Goal: Task Accomplishment & Management: Manage account settings

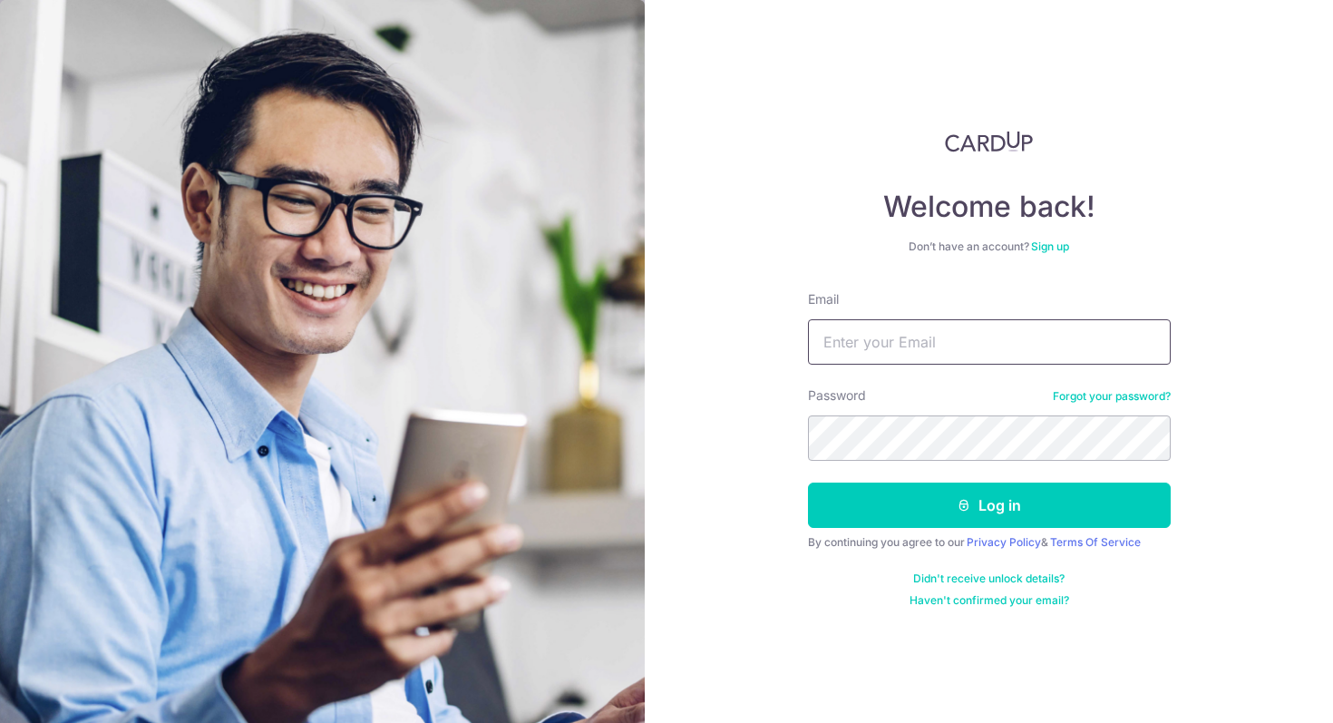
type input "[EMAIL_ADDRESS][DOMAIN_NAME]"
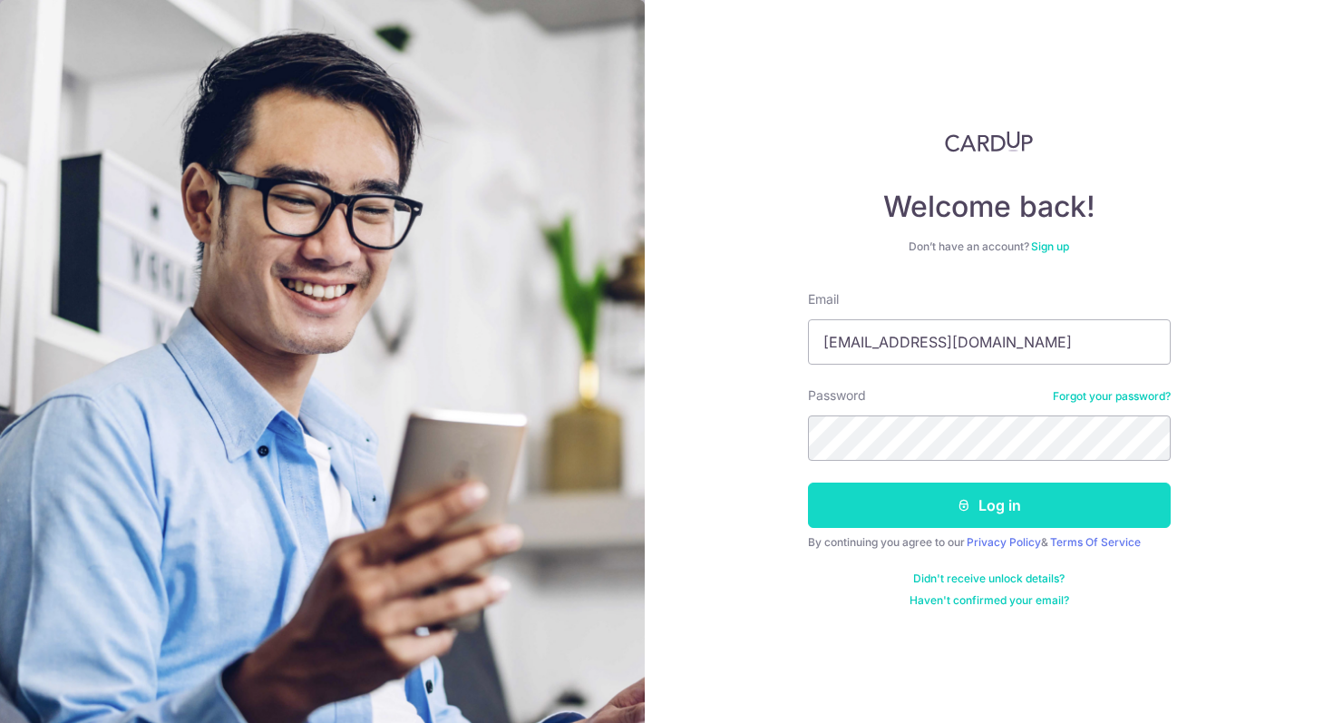
click at [930, 500] on button "Log in" at bounding box center [989, 504] width 363 height 45
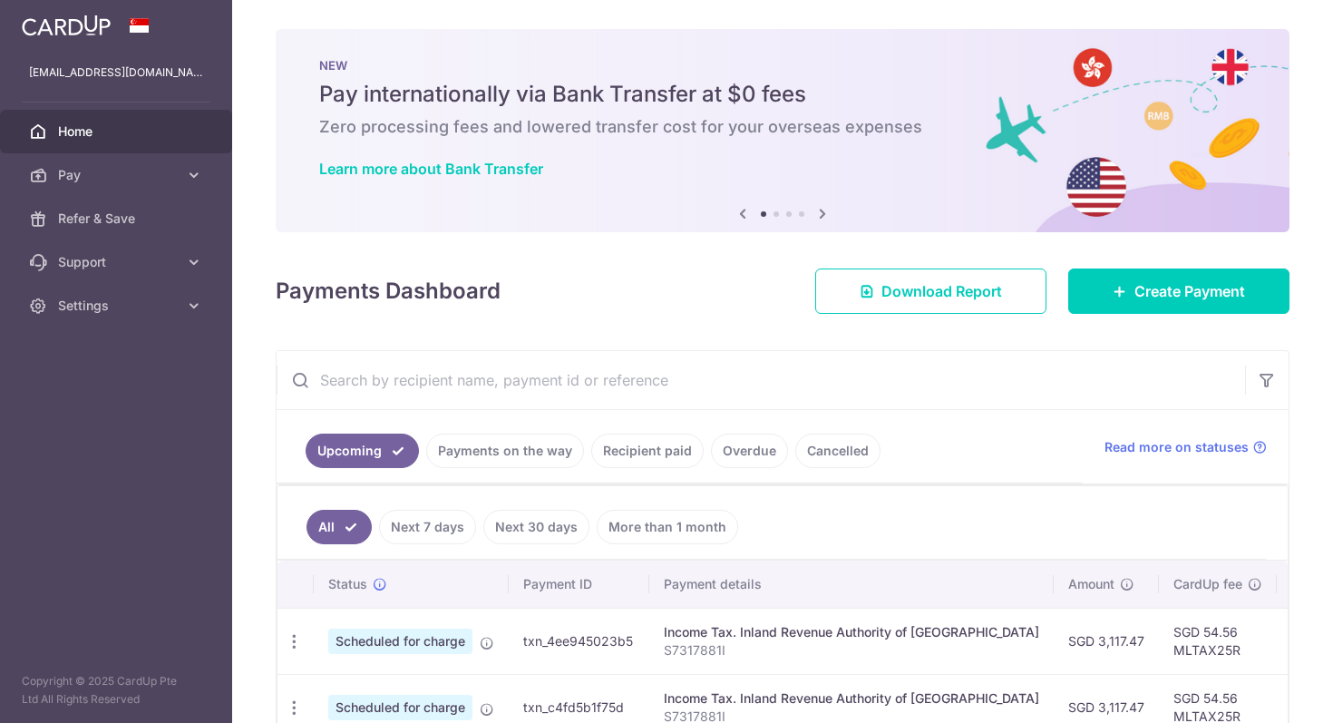
scroll to position [288, 0]
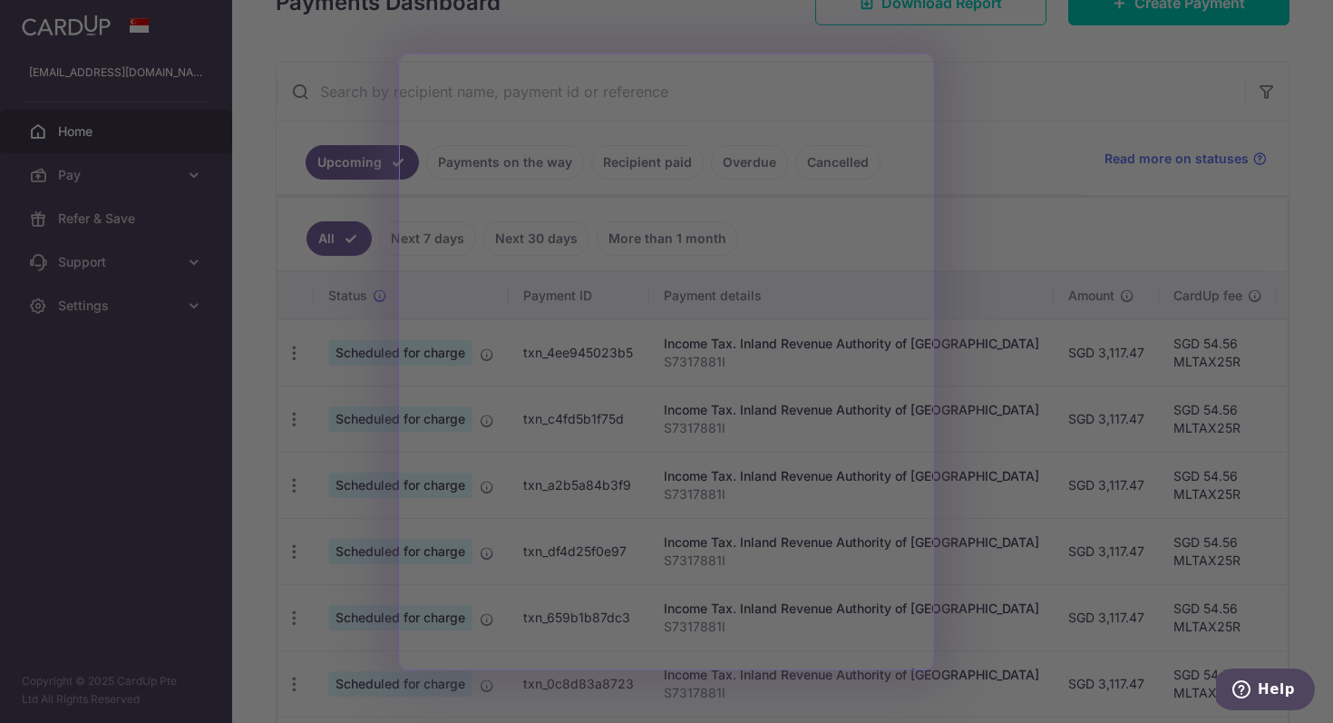
click at [1037, 203] on div at bounding box center [673, 365] width 1347 height 730
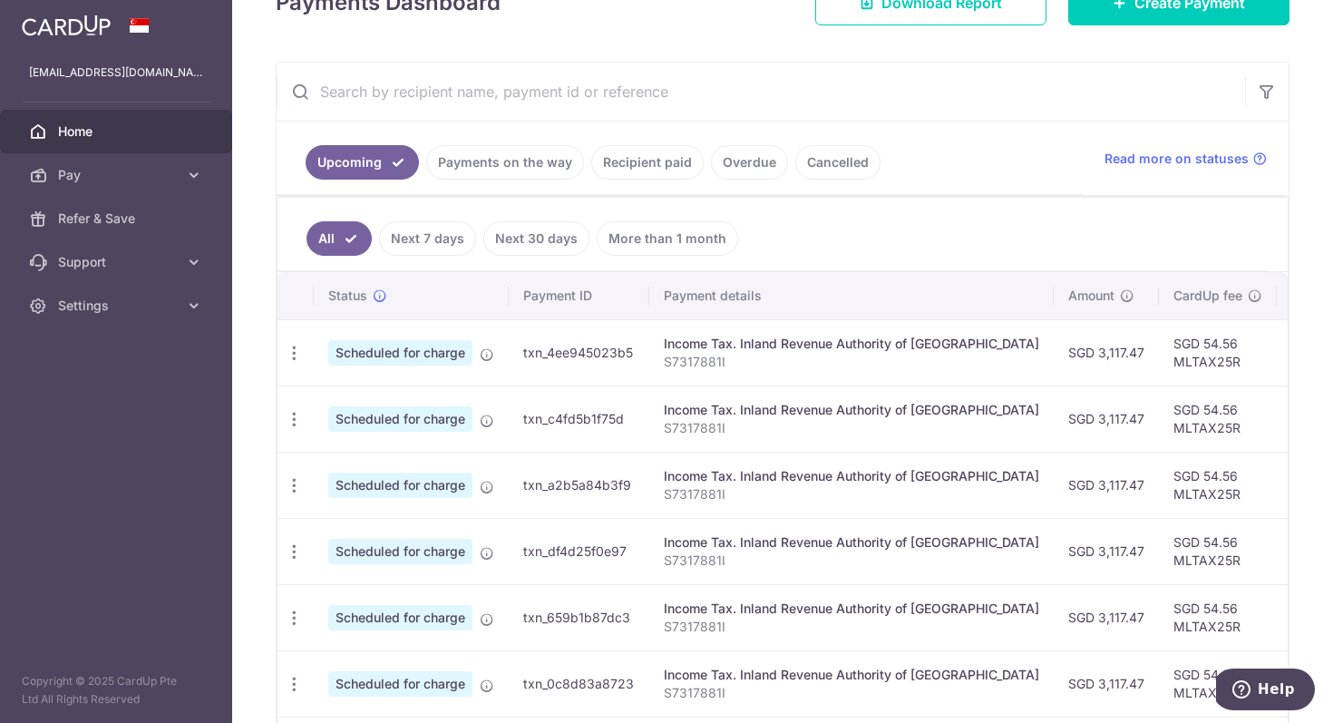
click at [841, 363] on p "S7317881I" at bounding box center [851, 362] width 375 height 18
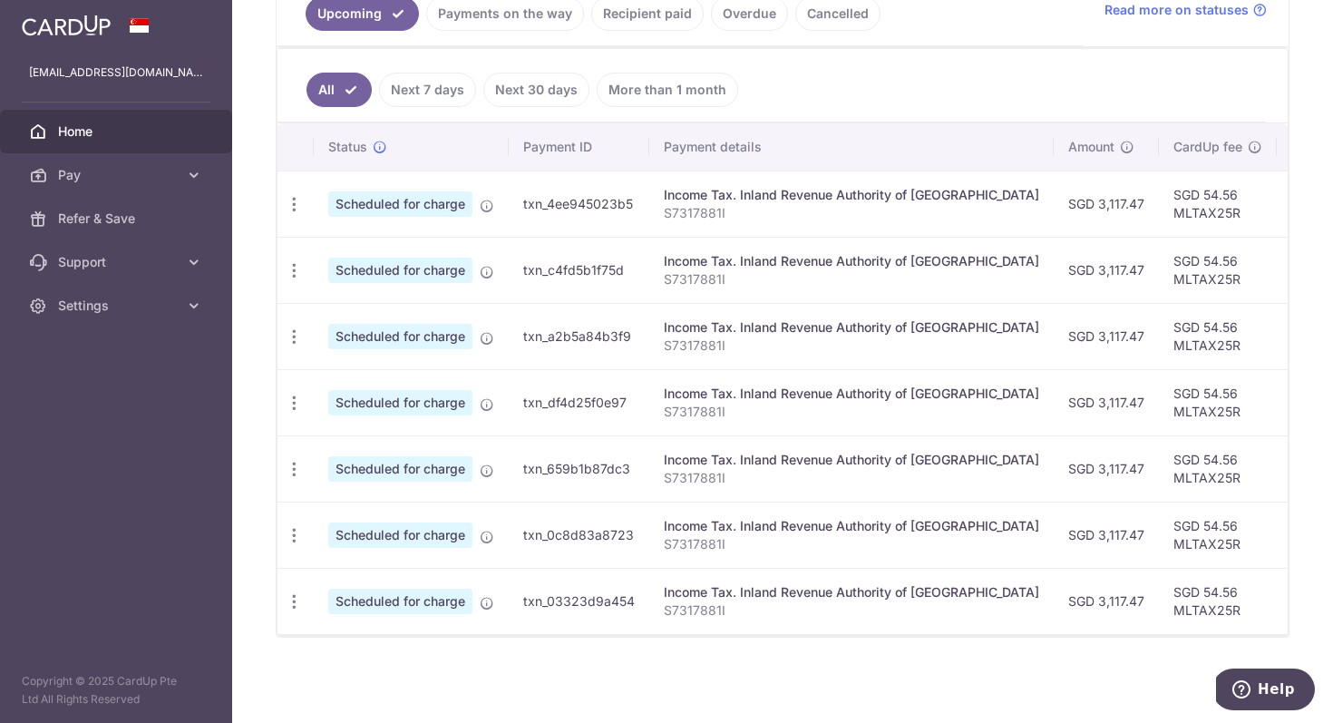
scroll to position [0, 0]
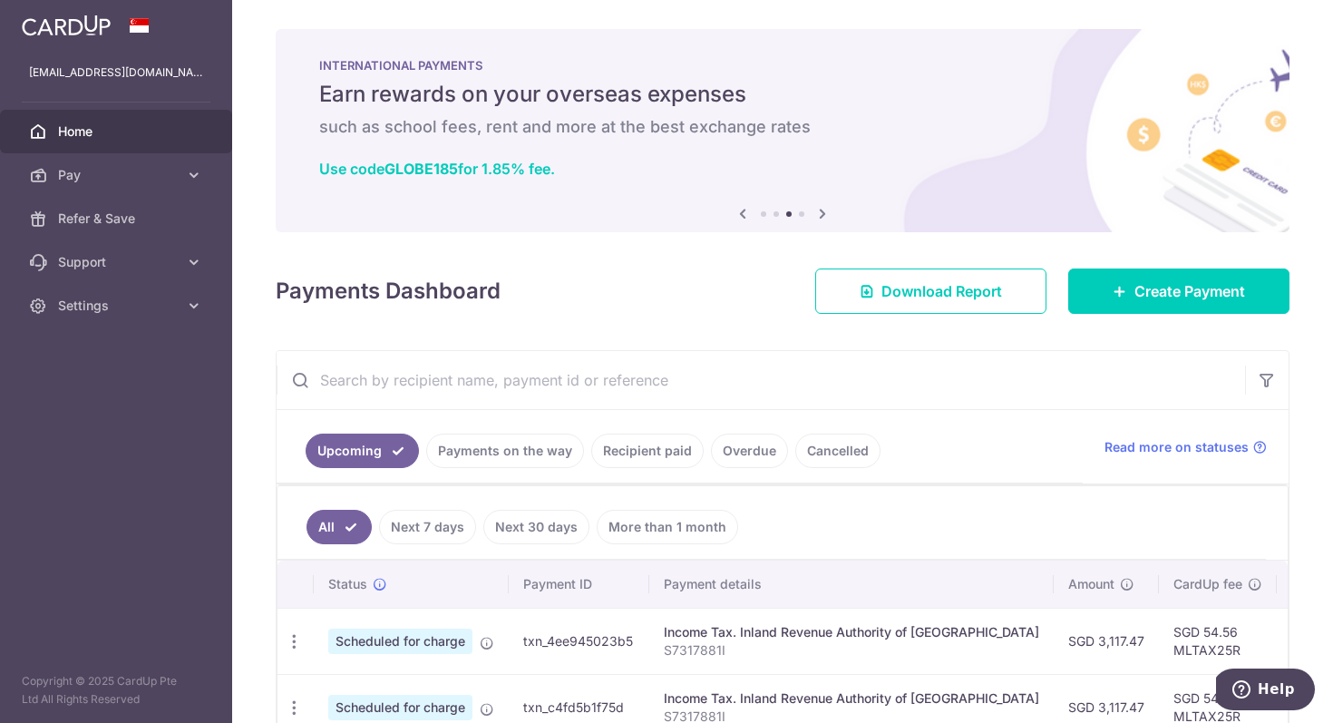
click at [855, 391] on input "text" at bounding box center [761, 380] width 968 height 58
click at [85, 318] on link "Settings" at bounding box center [116, 306] width 232 height 44
click at [97, 384] on span "Logout" at bounding box center [118, 393] width 120 height 18
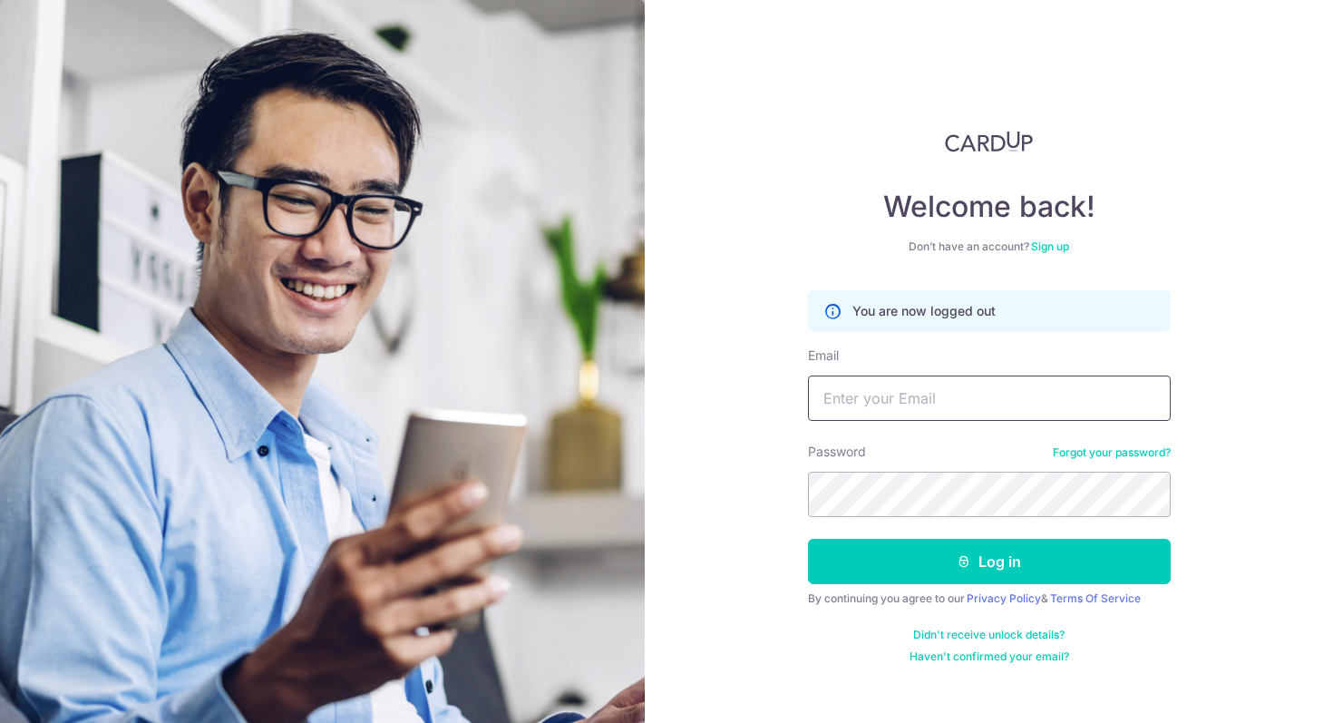
click at [858, 397] on input "Email" at bounding box center [989, 397] width 363 height 45
type input "tanszewee@gmail.com"
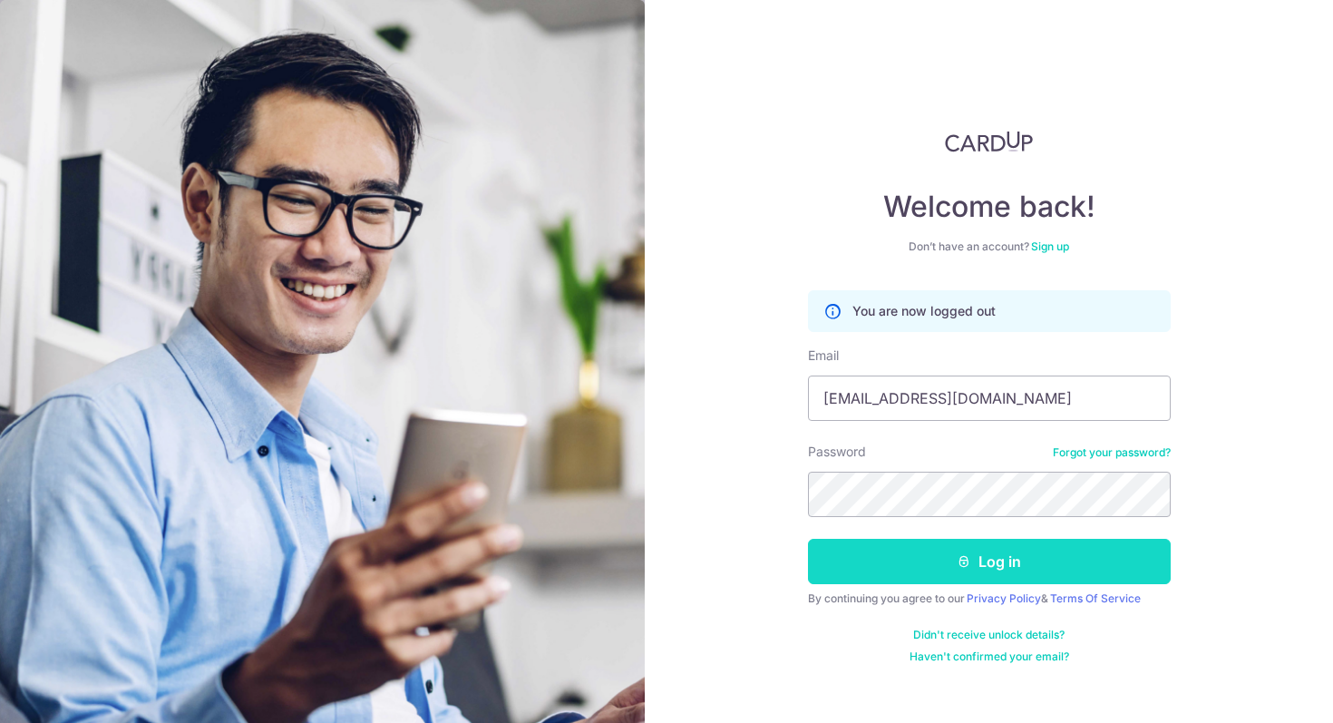
click at [921, 571] on button "Log in" at bounding box center [989, 561] width 363 height 45
